Goal: Information Seeking & Learning: Learn about a topic

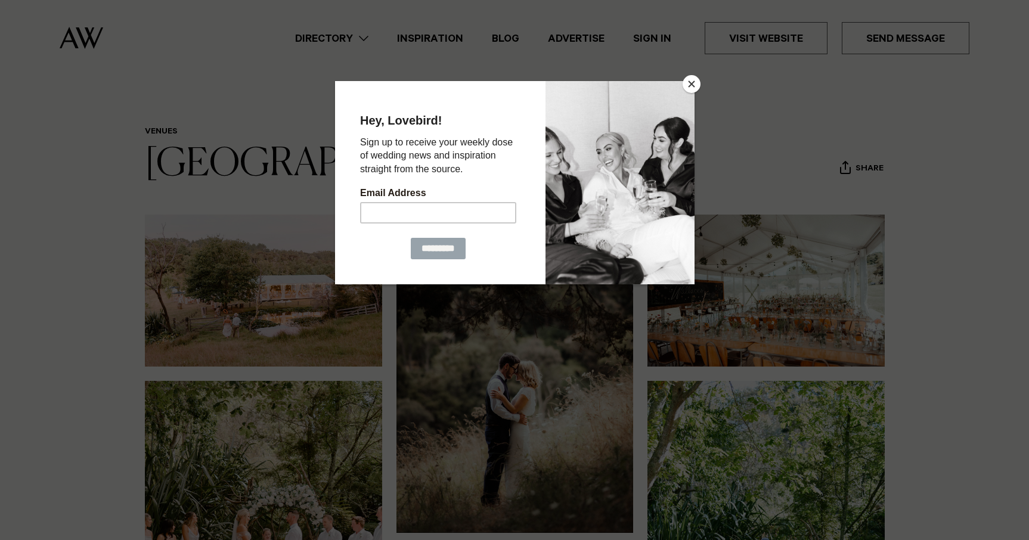
click at [695, 82] on button "Close" at bounding box center [692, 84] width 18 height 18
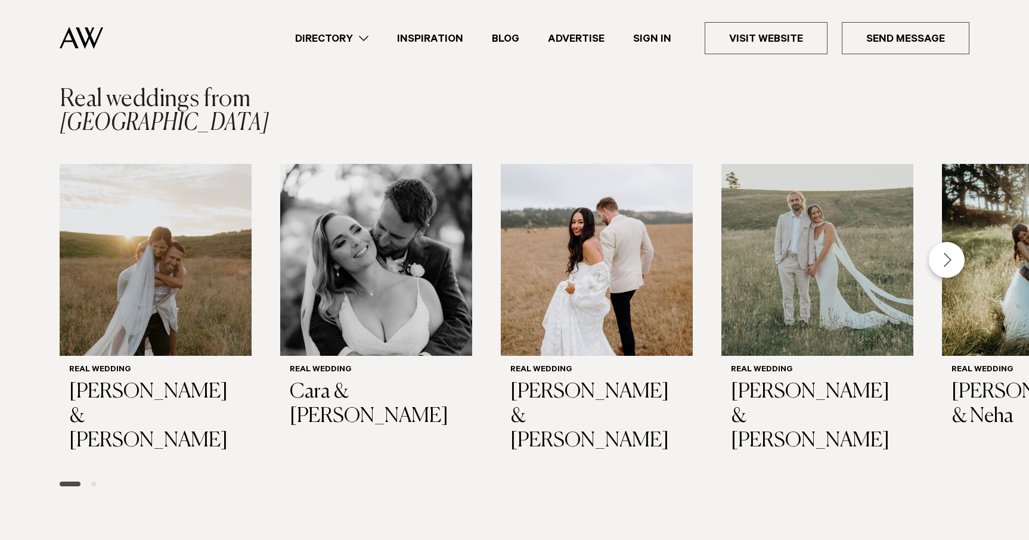
scroll to position [1704, 0]
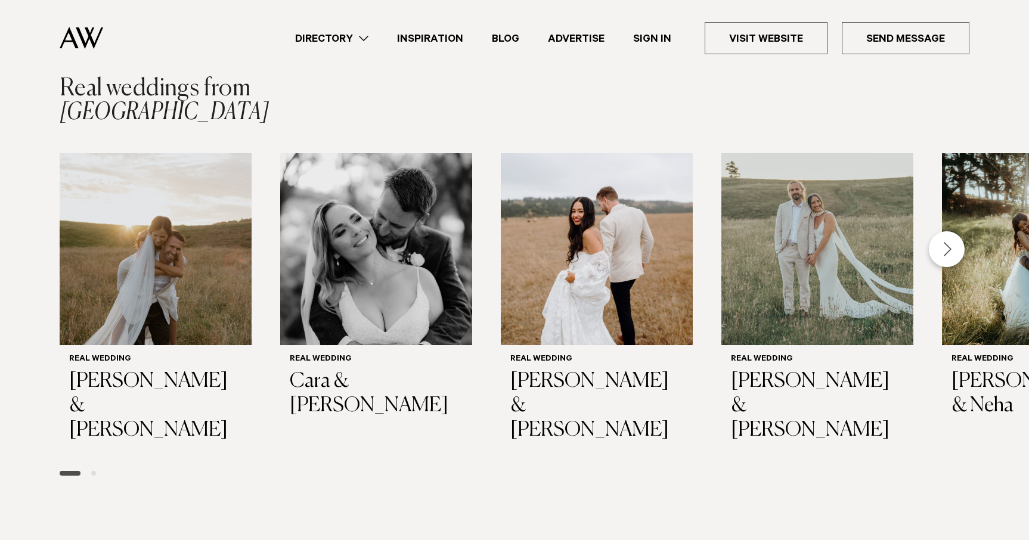
click at [954, 243] on div "Next slide" at bounding box center [947, 249] width 36 height 36
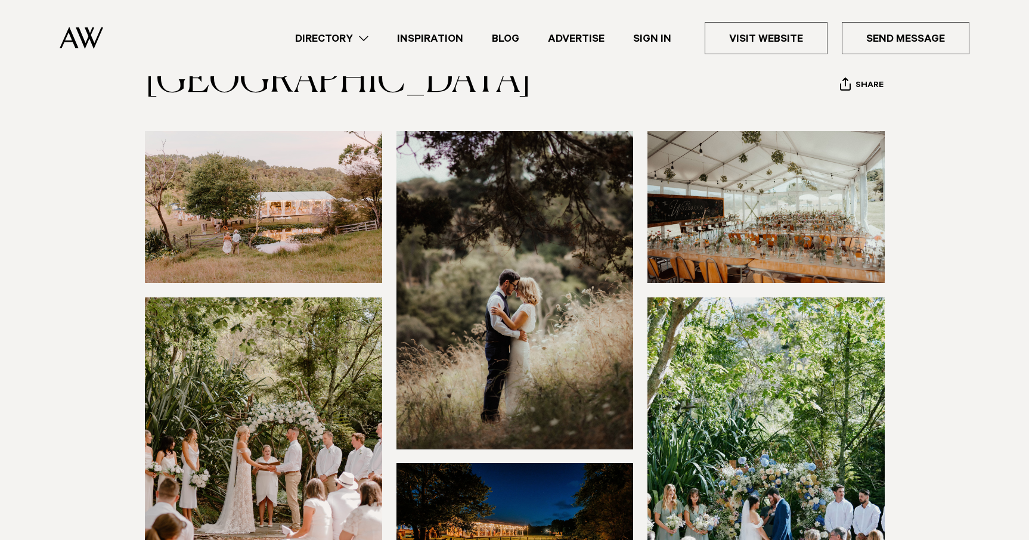
scroll to position [0, 0]
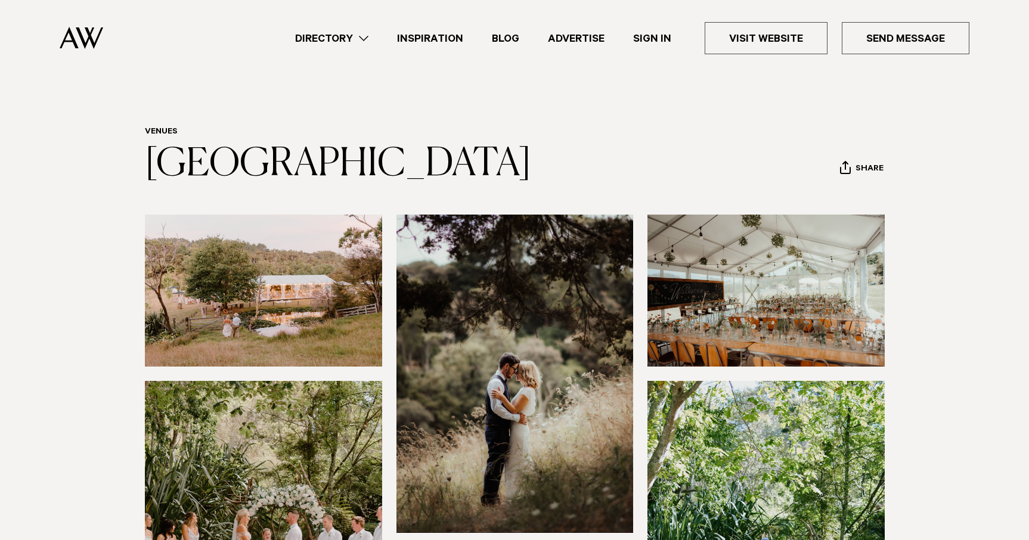
click at [433, 39] on link "Inspiration" at bounding box center [430, 38] width 95 height 16
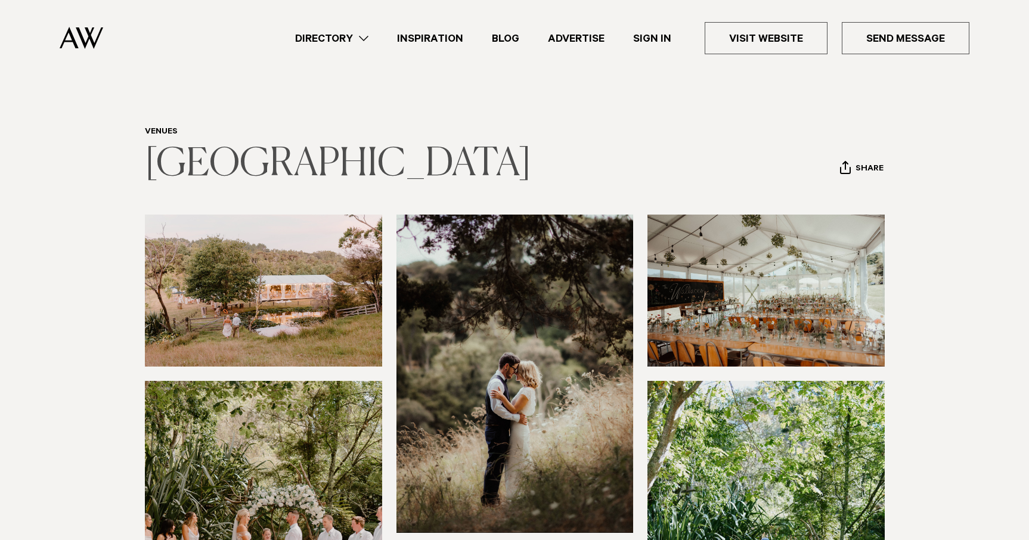
click at [206, 162] on link "Waterfall Farm" at bounding box center [338, 164] width 386 height 38
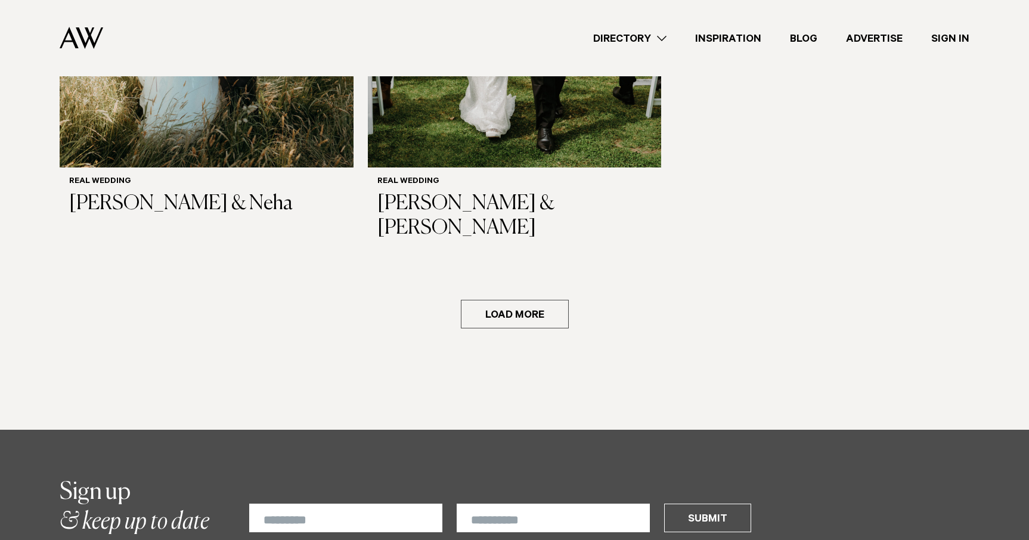
scroll to position [2138, 0]
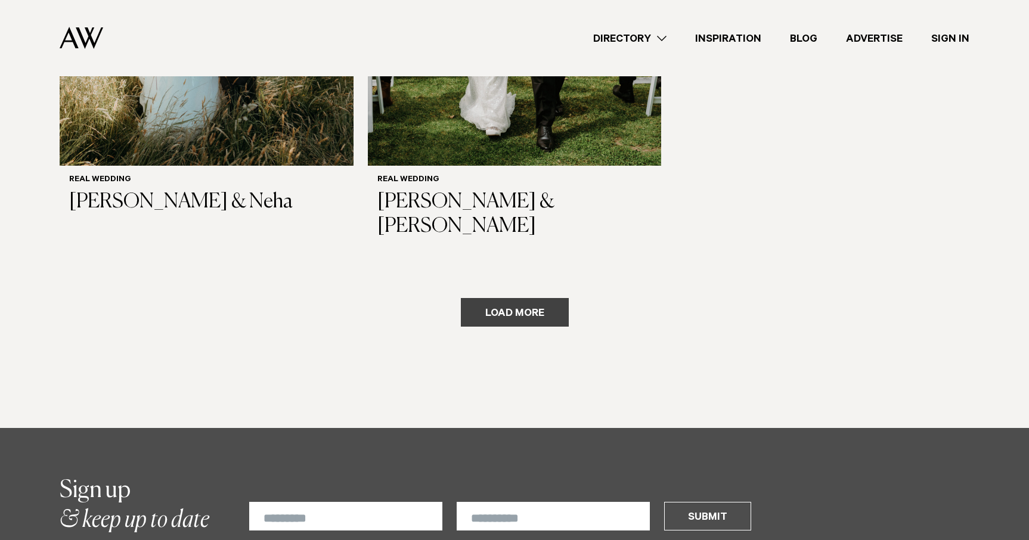
click at [500, 298] on button "Load more" at bounding box center [515, 312] width 108 height 29
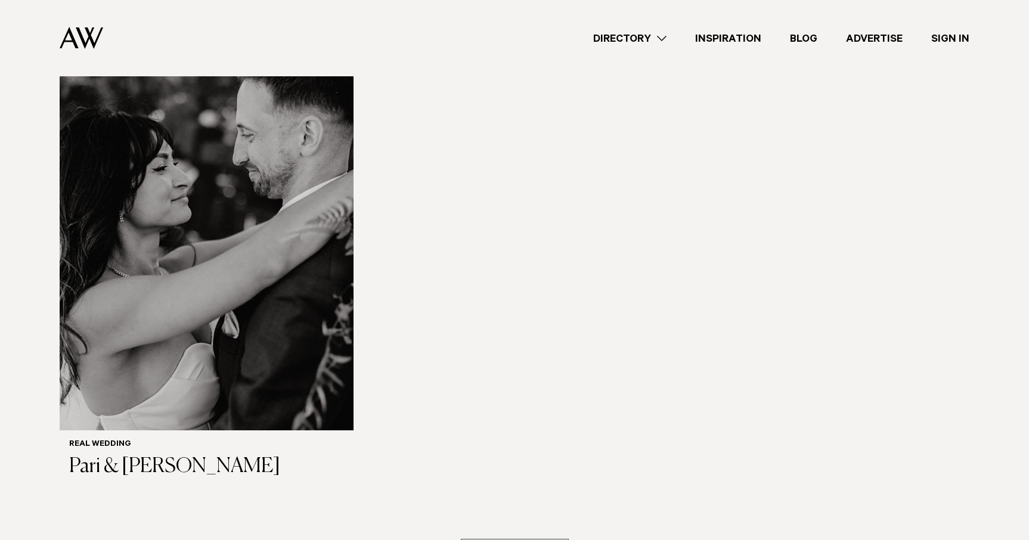
scroll to position [3919, 0]
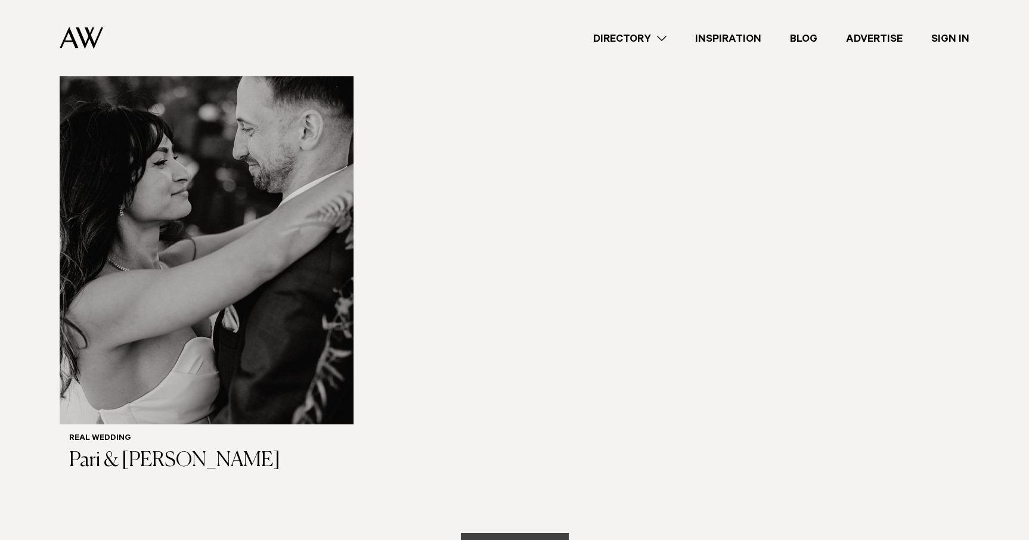
click at [524, 533] on button "Load more" at bounding box center [515, 547] width 108 height 29
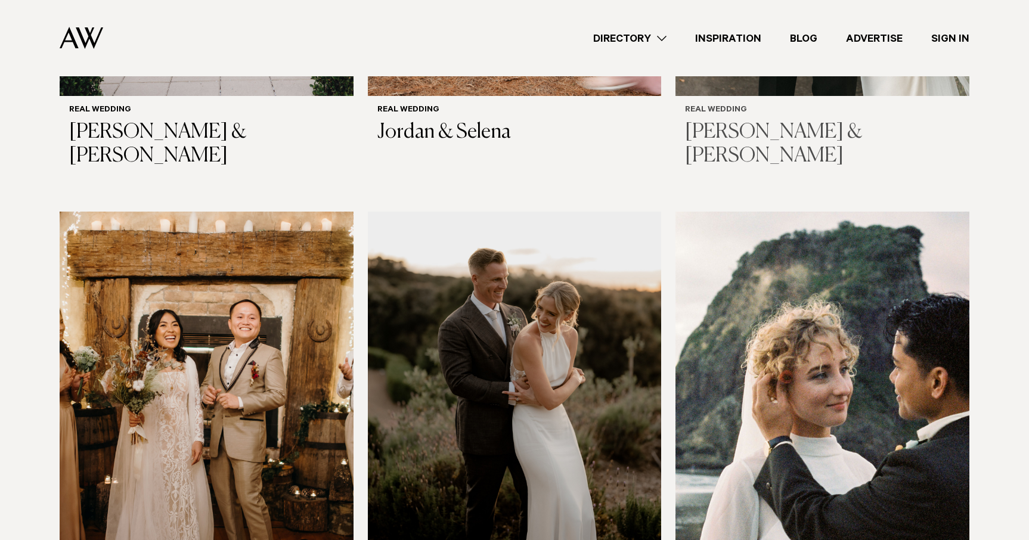
scroll to position [4732, 0]
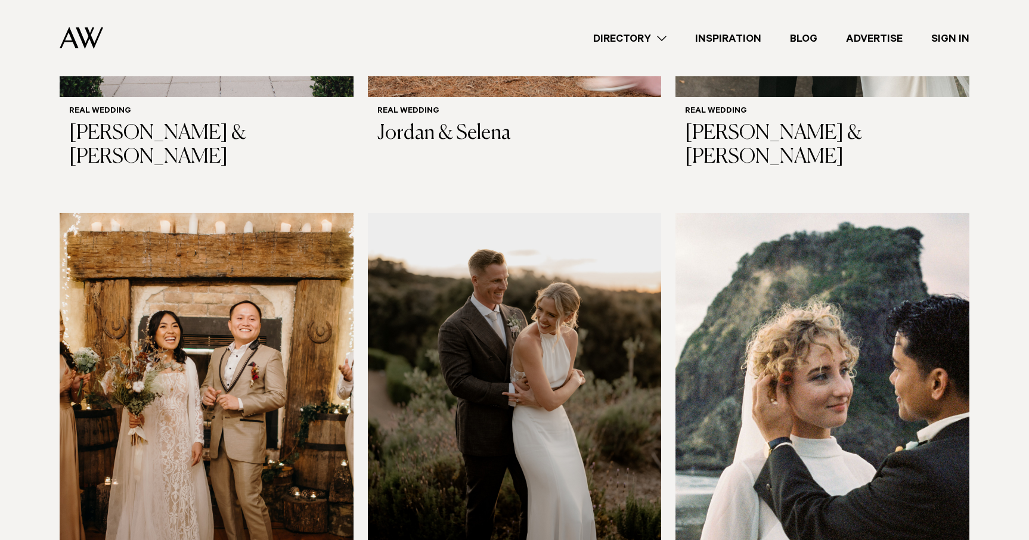
click at [792, 346] on img at bounding box center [823, 410] width 294 height 394
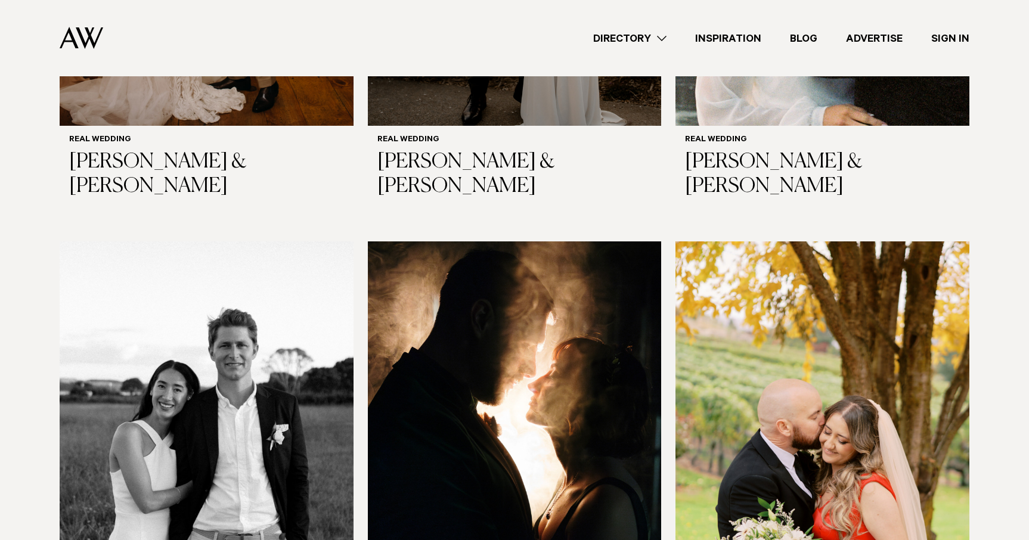
scroll to position [5230, 0]
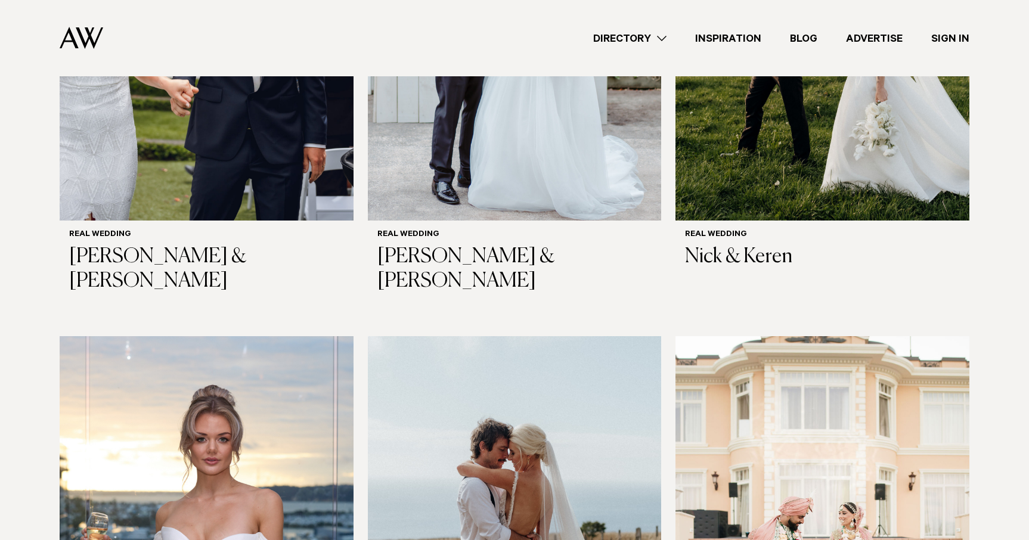
scroll to position [6653, 0]
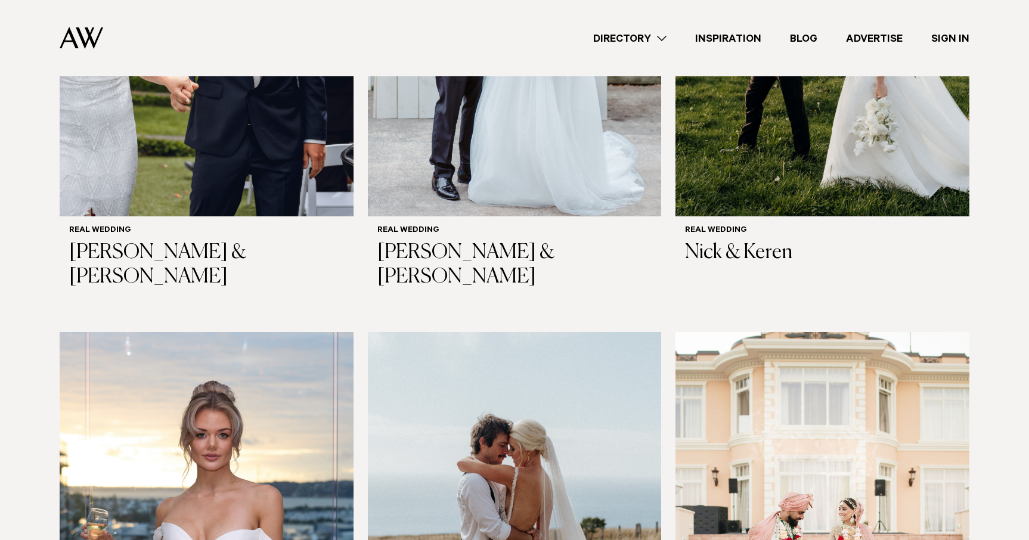
click at [190, 388] on img at bounding box center [207, 529] width 294 height 394
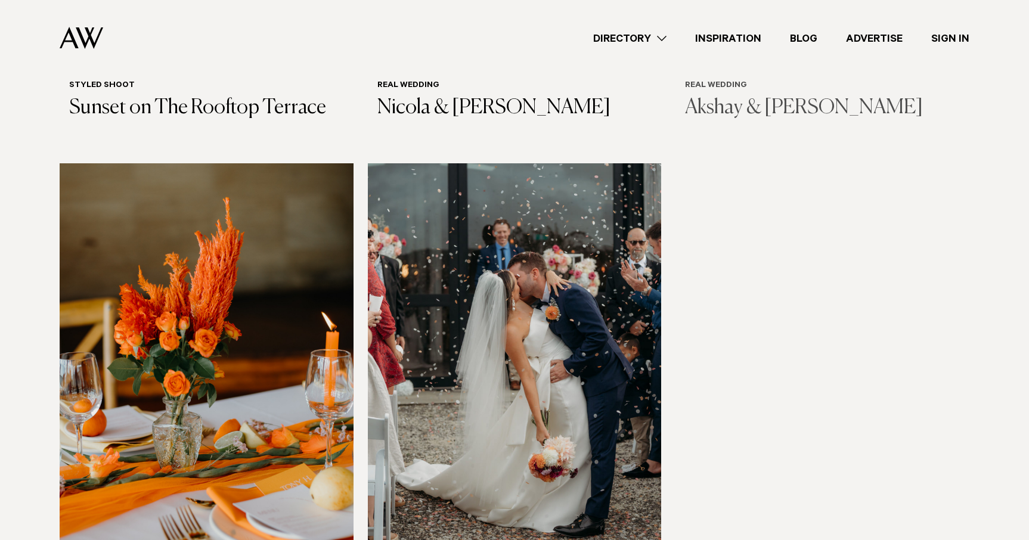
scroll to position [7309, 0]
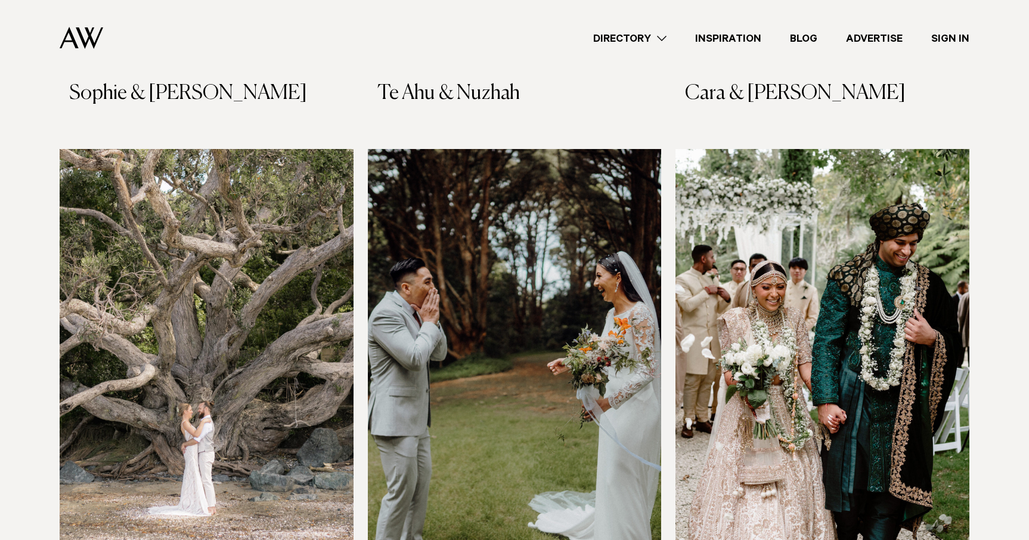
scroll to position [9144, 0]
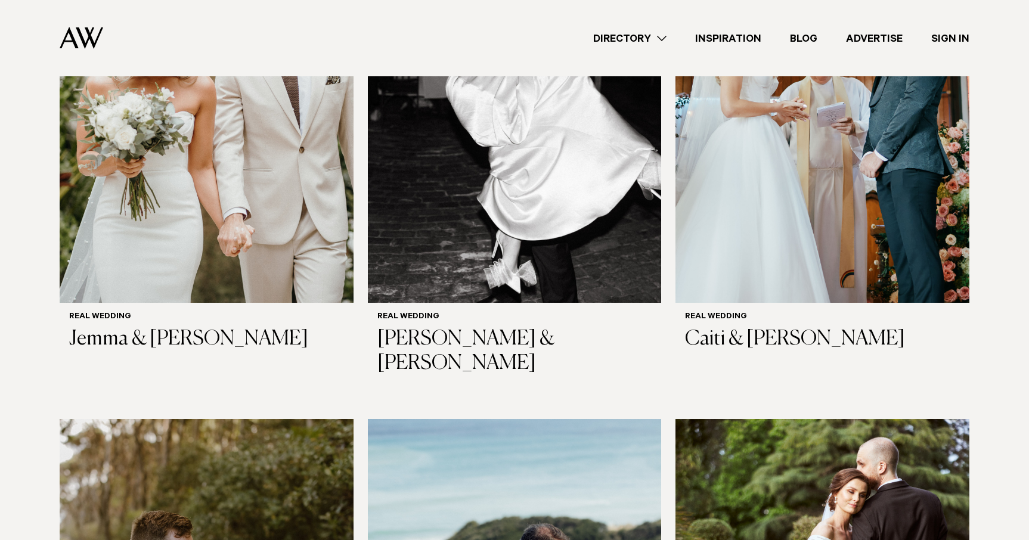
scroll to position [9580, 0]
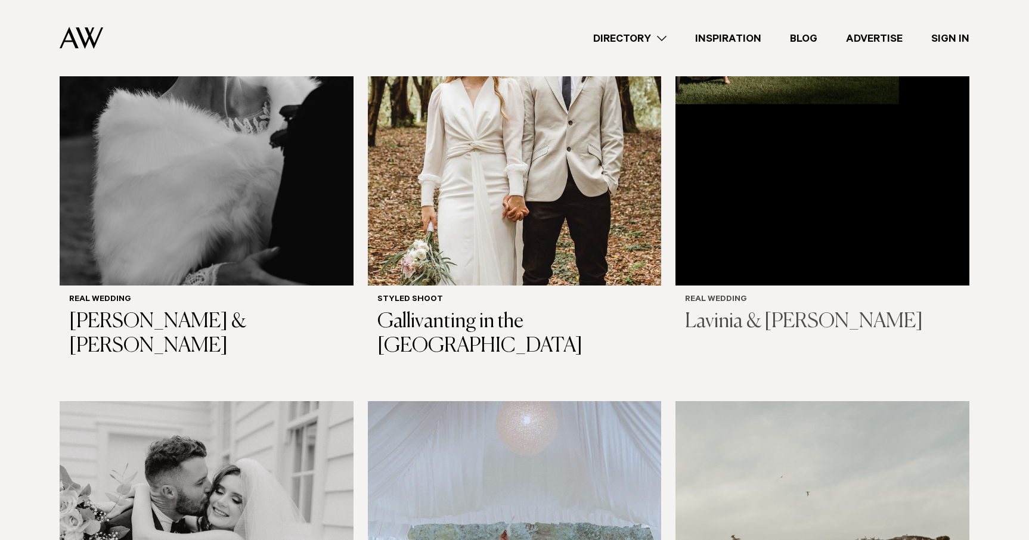
scroll to position [10616, 0]
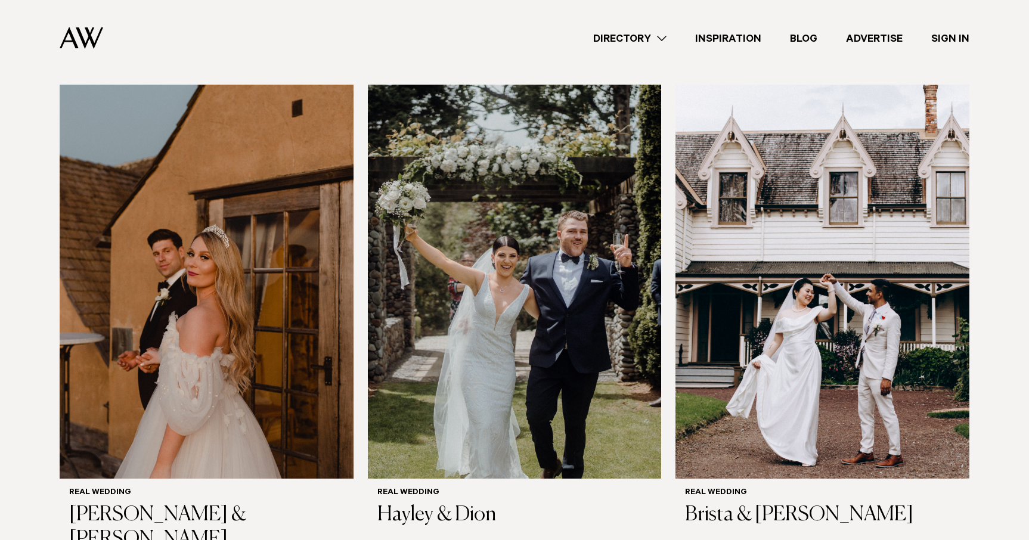
scroll to position [11954, 0]
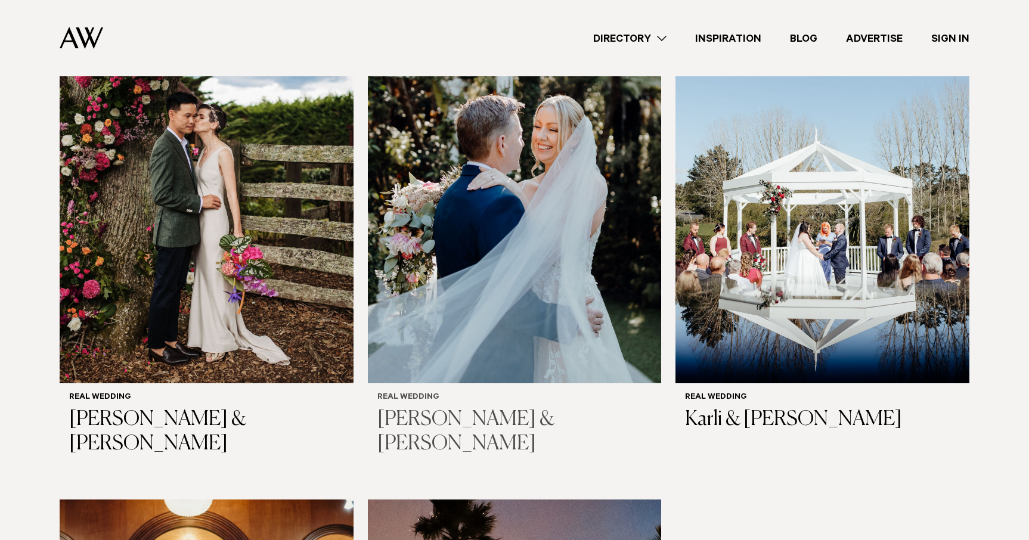
scroll to position [12568, 0]
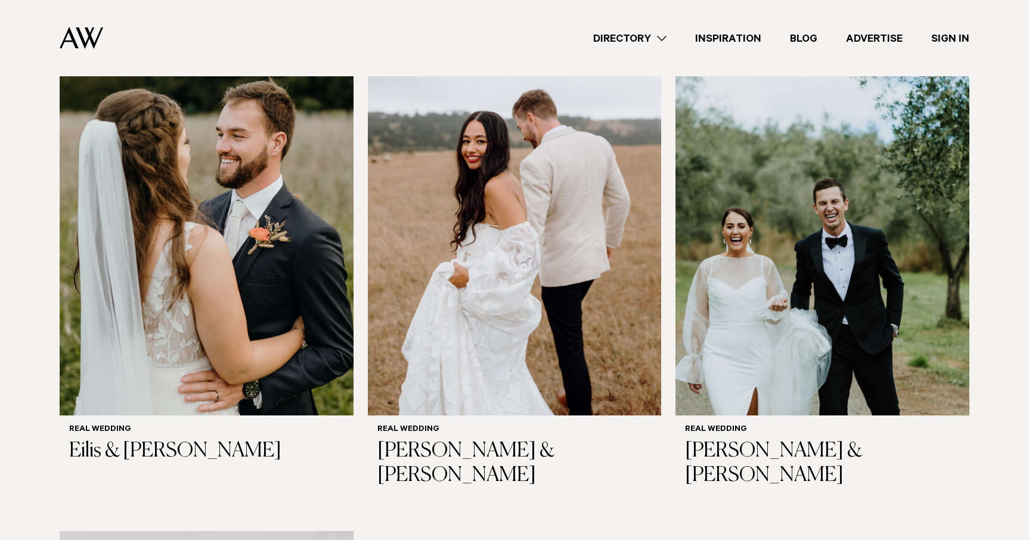
scroll to position [14577, 0]
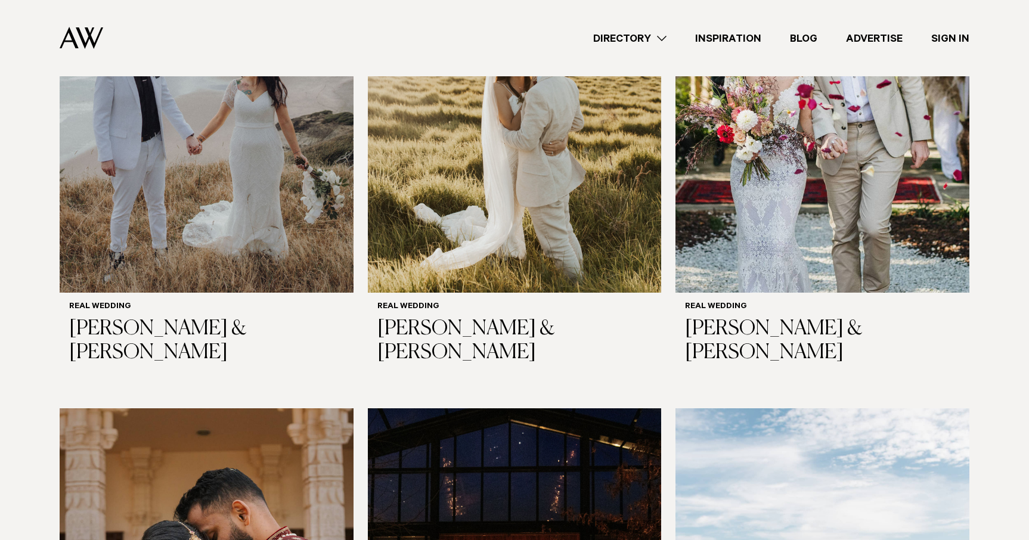
scroll to position [16194, 0]
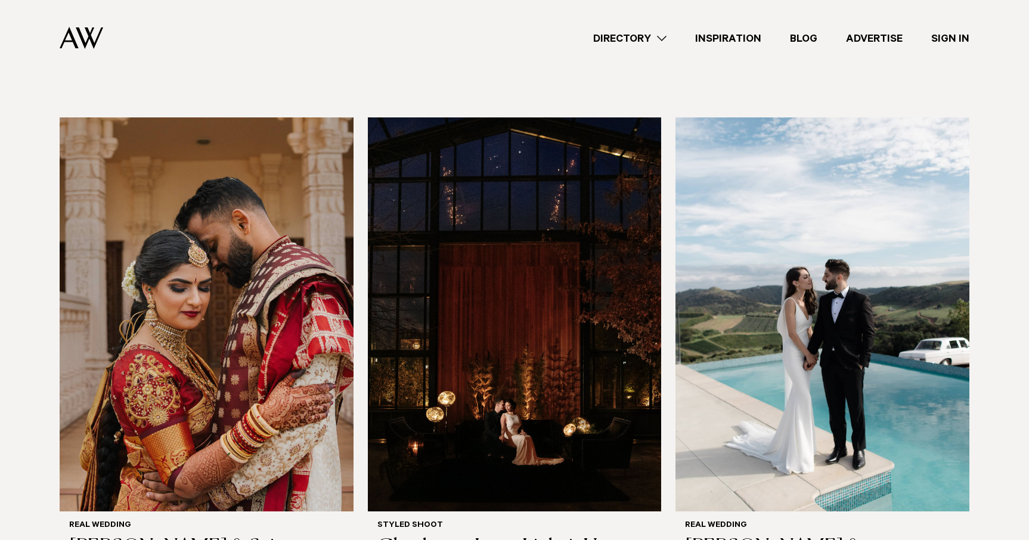
scroll to position [16488, 0]
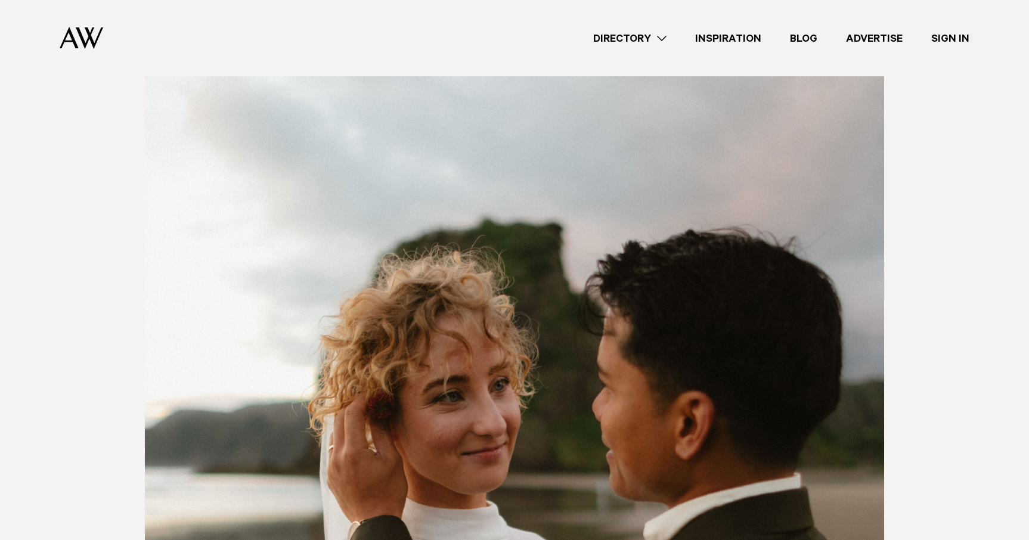
scroll to position [12244, 0]
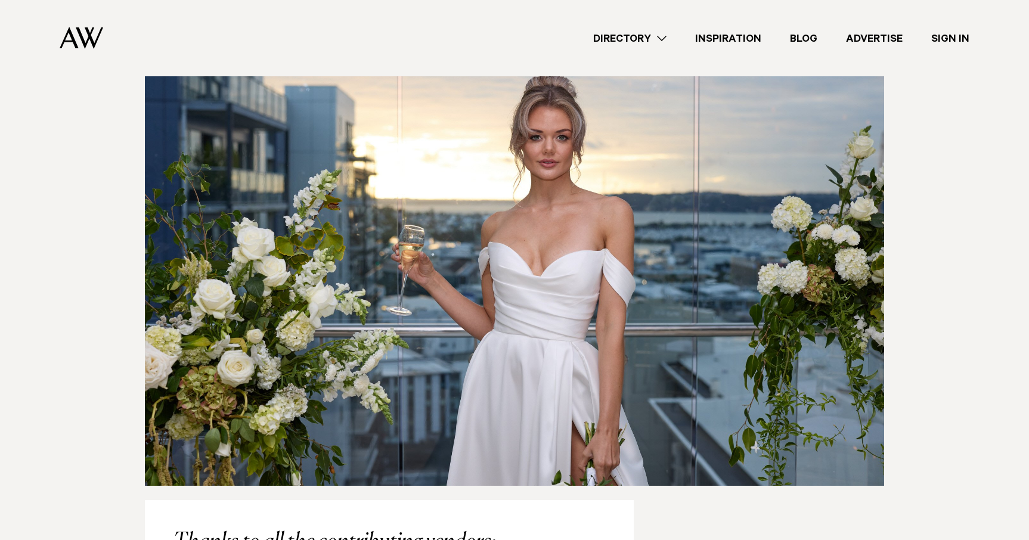
scroll to position [2774, 0]
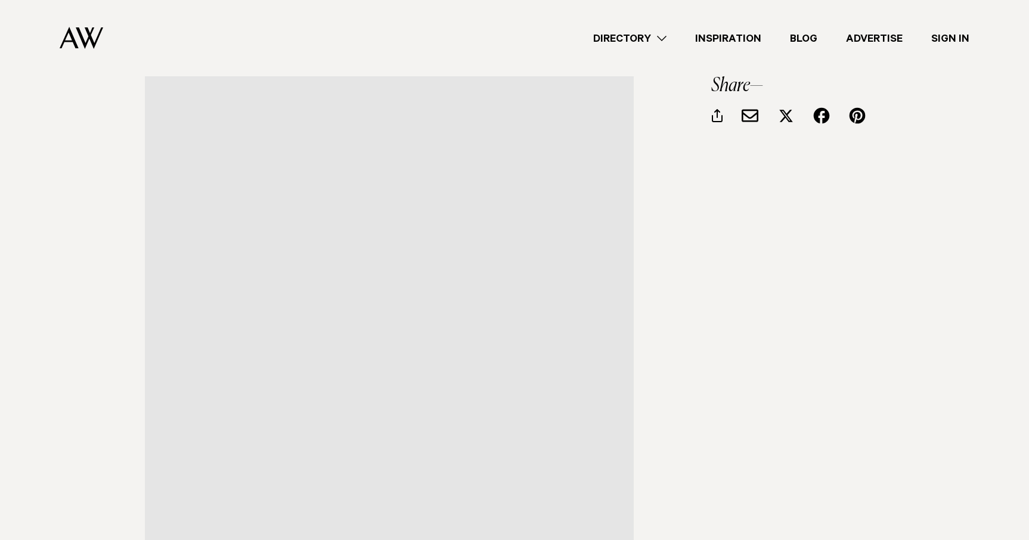
scroll to position [2422, 0]
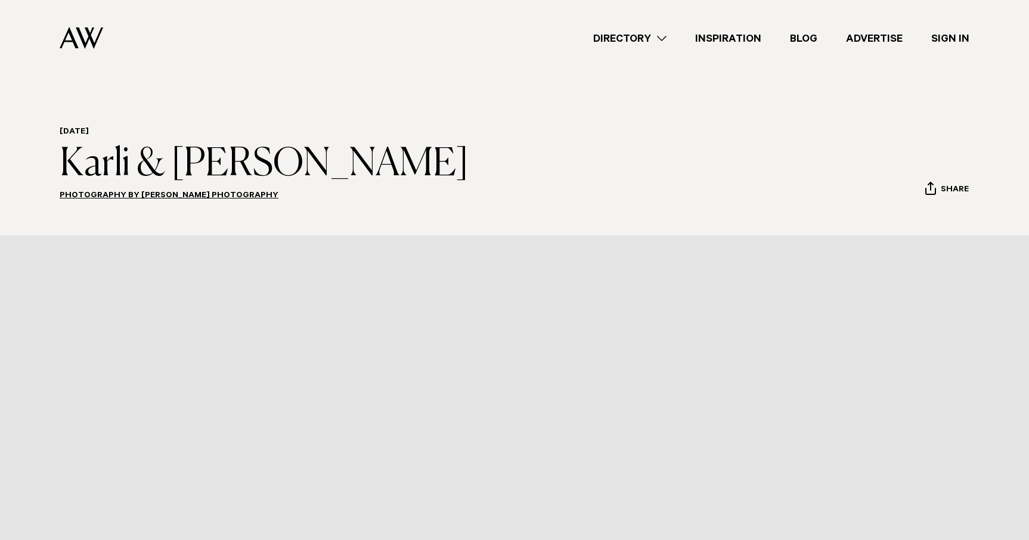
scroll to position [96, 0]
